Goal: Task Accomplishment & Management: Manage account settings

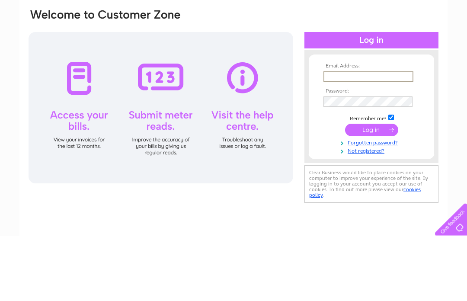
scroll to position [65, 0]
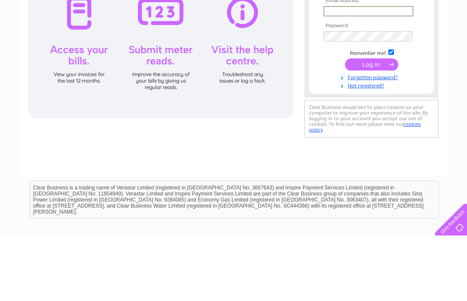
type input "Gobong.uk@gmail.com"
click at [372, 130] on input "submit" at bounding box center [371, 130] width 53 height 12
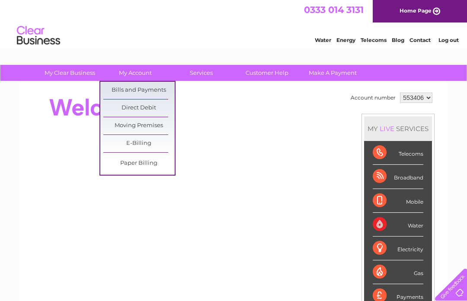
click at [128, 85] on link "Bills and Payments" at bounding box center [138, 90] width 71 height 17
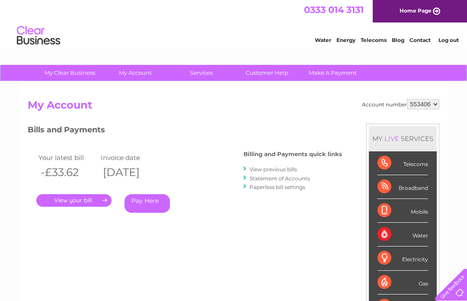
click at [451, 38] on link "Log out" at bounding box center [449, 40] width 20 height 6
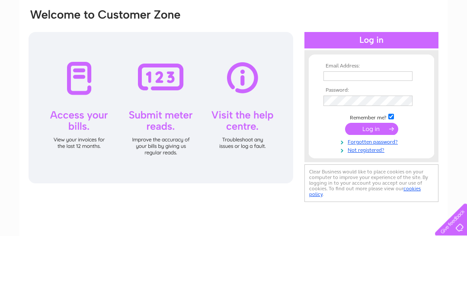
scroll to position [65, 0]
